Goal: Task Accomplishment & Management: Manage account settings

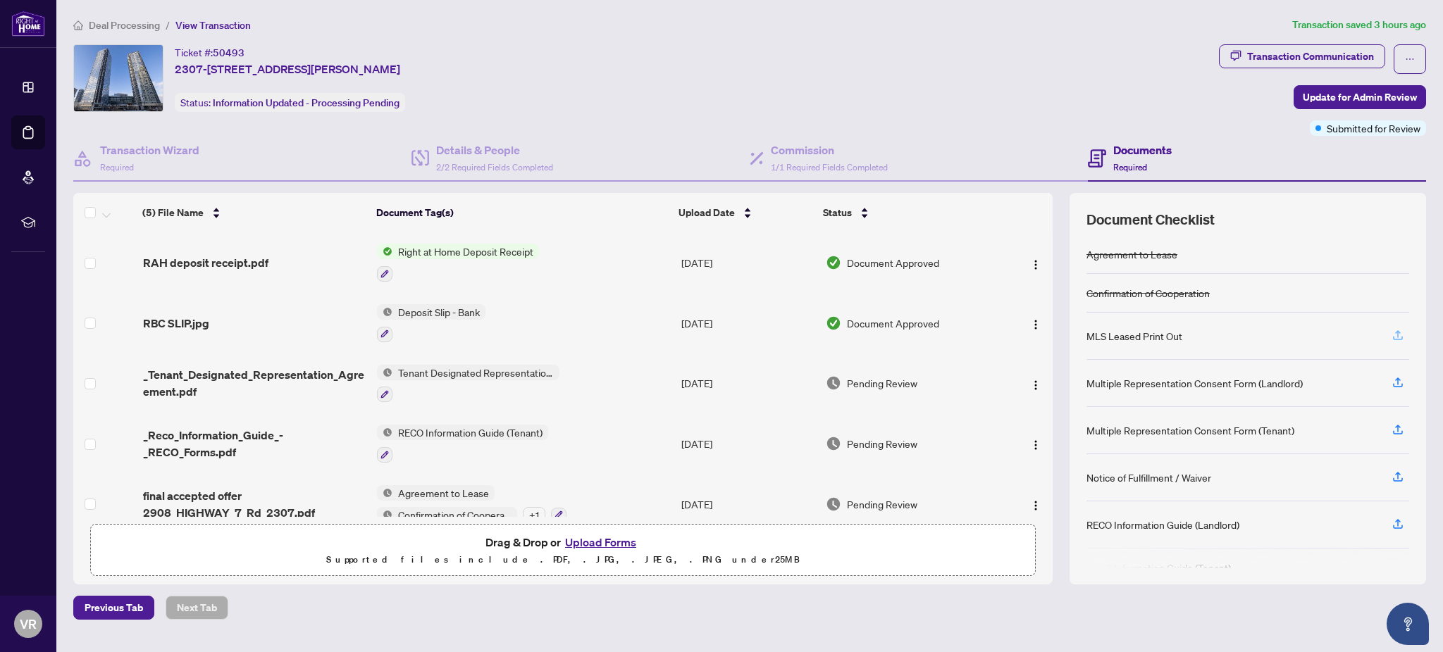
click at [1400, 333] on icon "button" at bounding box center [1398, 335] width 13 height 13
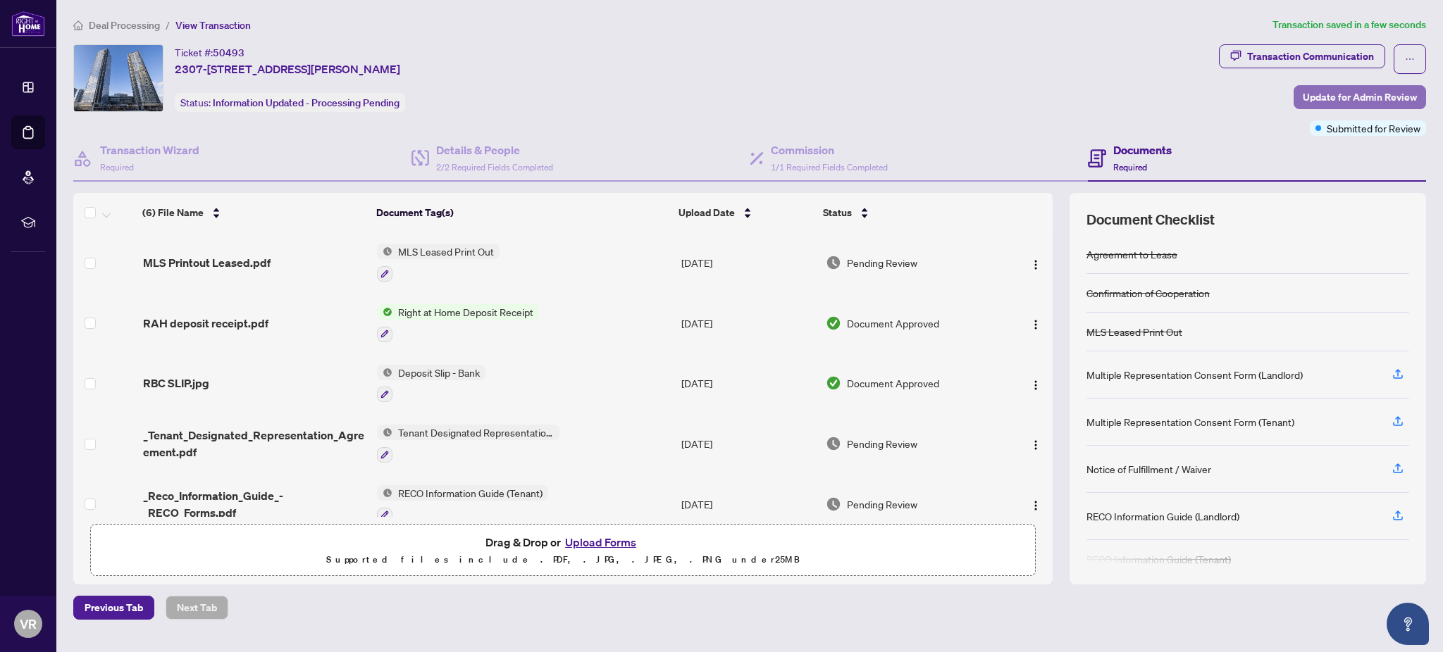
click at [1388, 97] on span "Update for Admin Review" at bounding box center [1360, 97] width 114 height 23
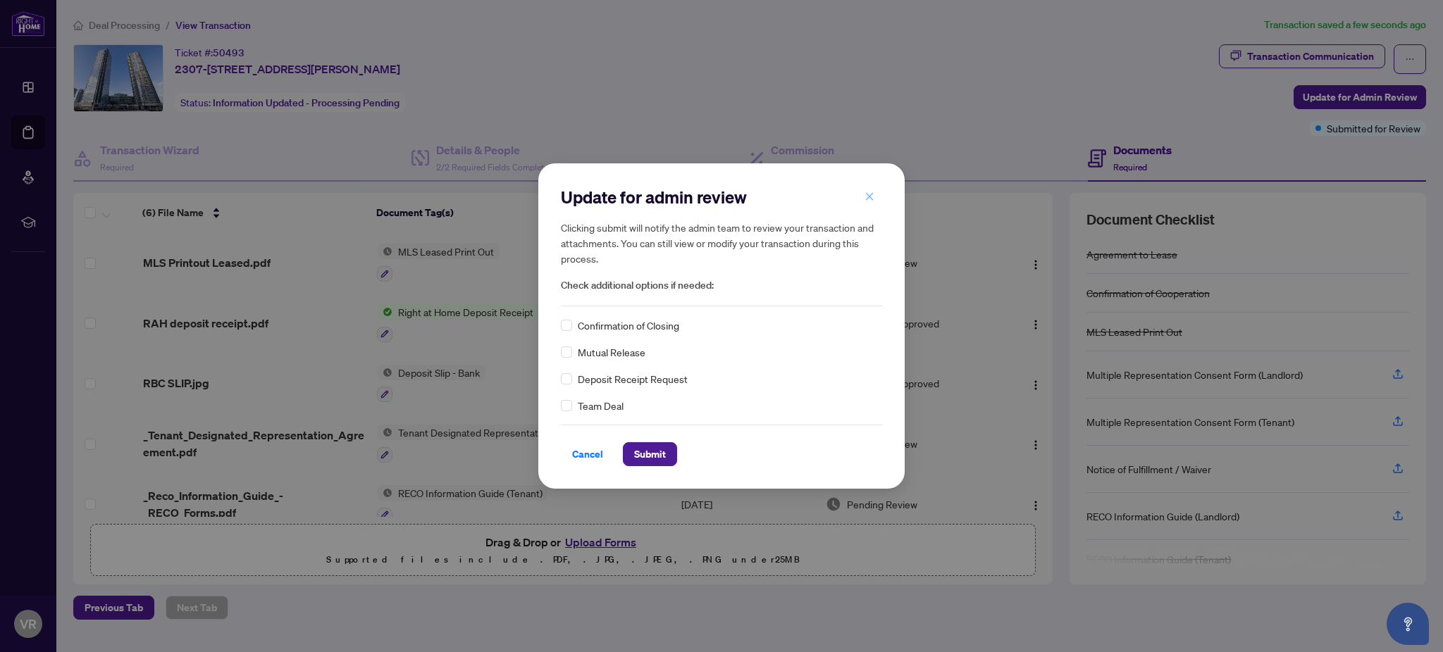
click at [872, 198] on icon "close" at bounding box center [870, 197] width 10 height 10
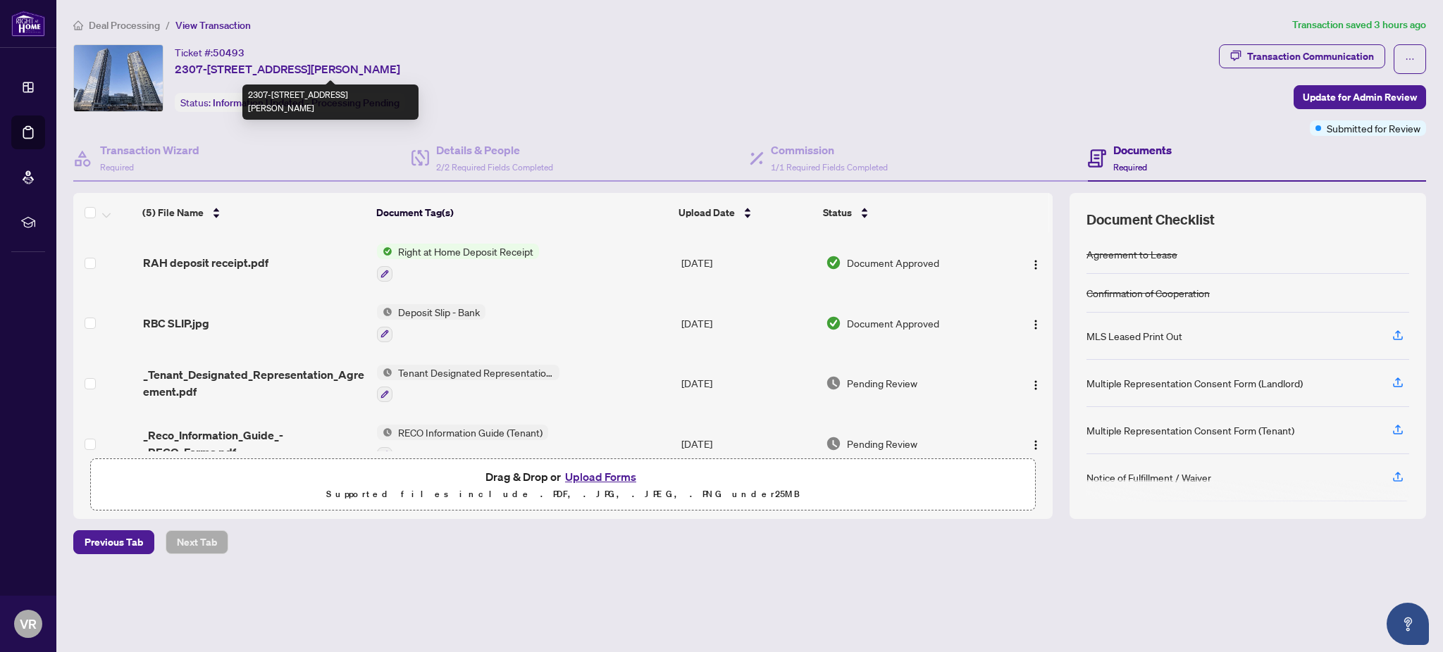
click at [229, 68] on span "2307-[STREET_ADDRESS][PERSON_NAME]" at bounding box center [287, 69] width 225 height 17
click at [190, 22] on span "View Transaction" at bounding box center [212, 25] width 75 height 13
click at [116, 23] on span "Deal Processing" at bounding box center [124, 25] width 71 height 13
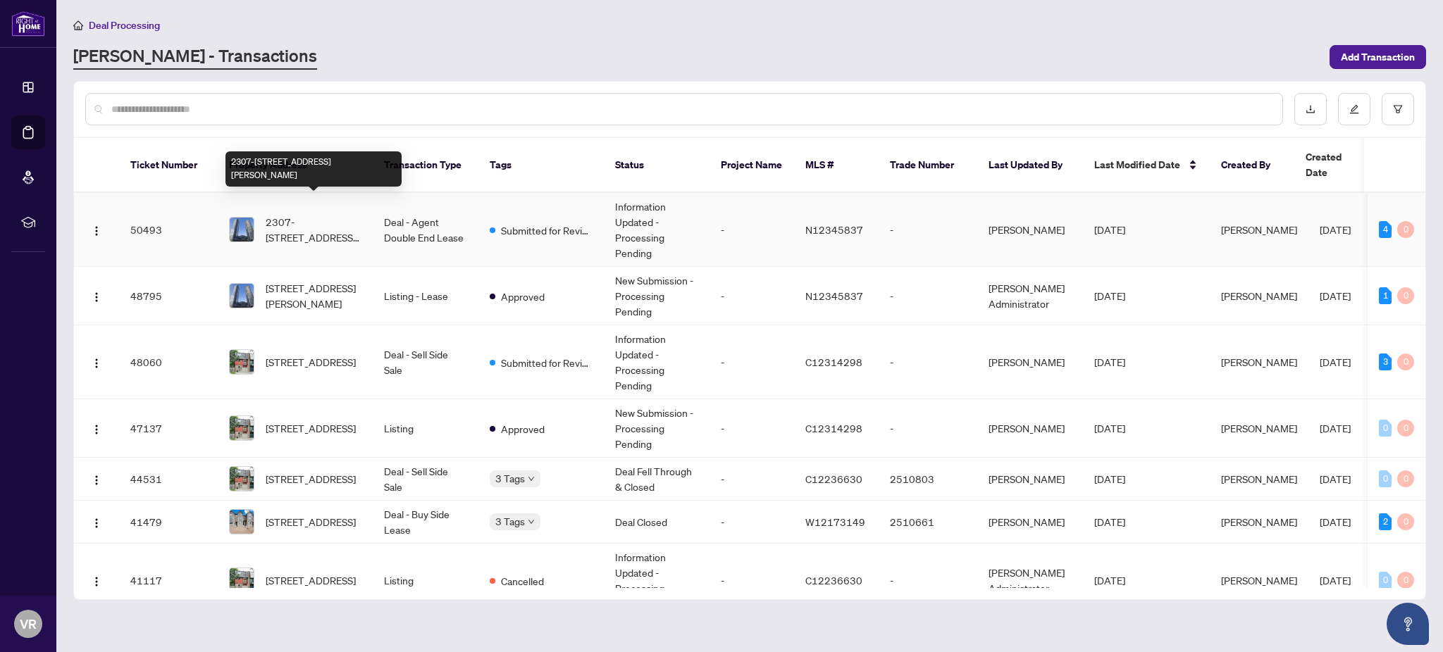
click at [311, 217] on span "2307-[STREET_ADDRESS][PERSON_NAME]" at bounding box center [314, 229] width 96 height 31
